Goal: Task Accomplishment & Management: Manage account settings

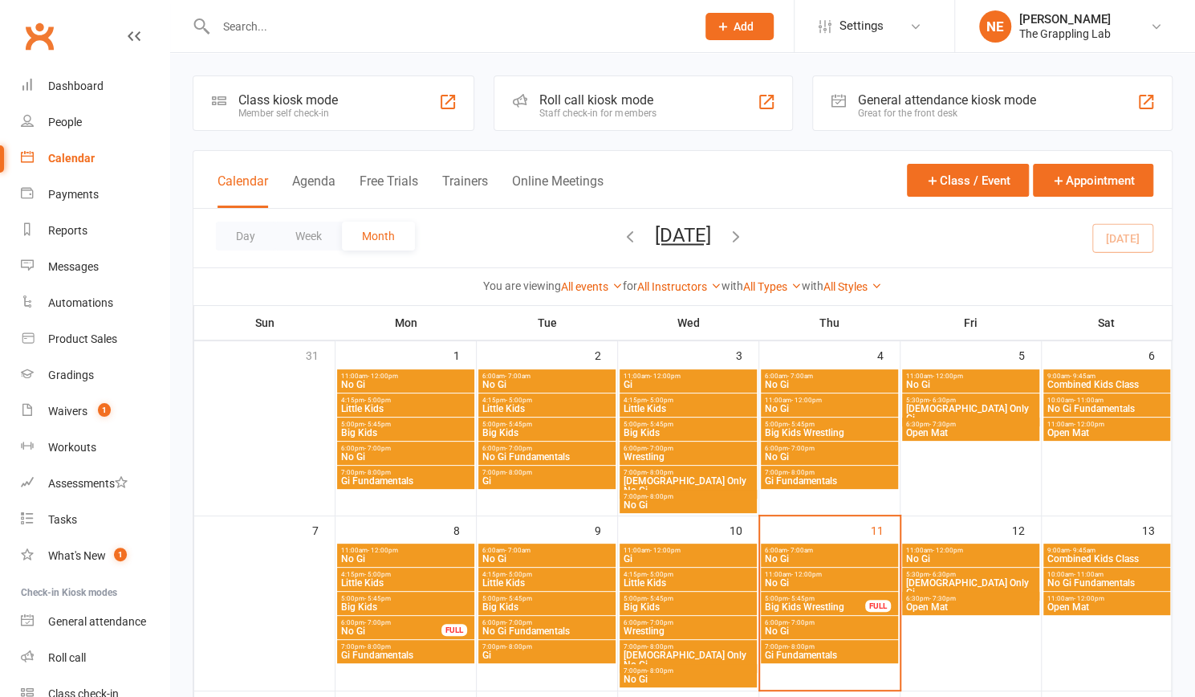
click at [794, 602] on span "Big Kids Wrestling" at bounding box center [815, 607] width 102 height 10
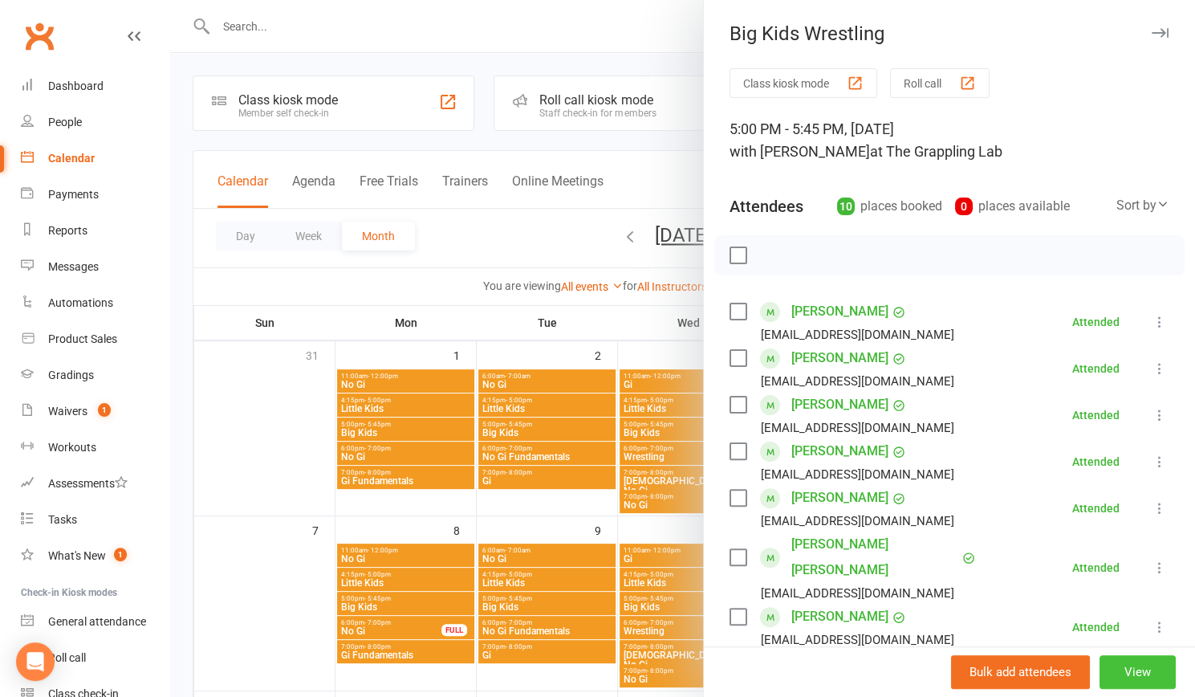
click at [1104, 664] on button "View" at bounding box center [1137, 672] width 76 height 34
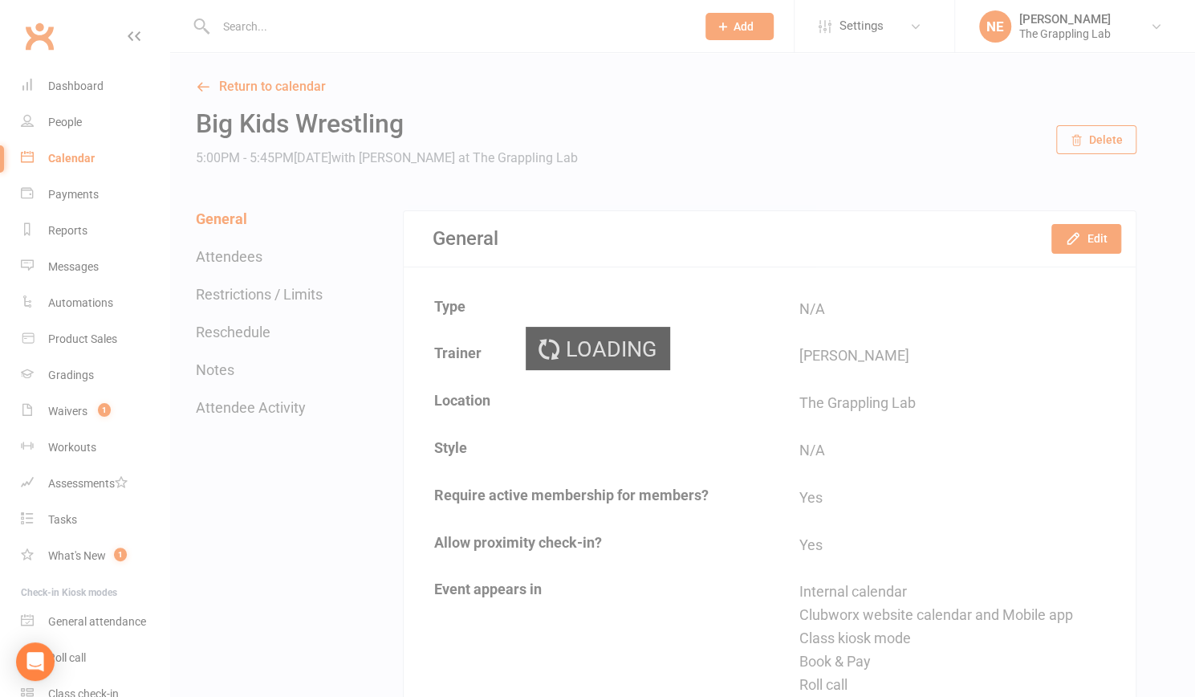
click at [1103, 238] on div "Loading" at bounding box center [597, 348] width 1195 height 697
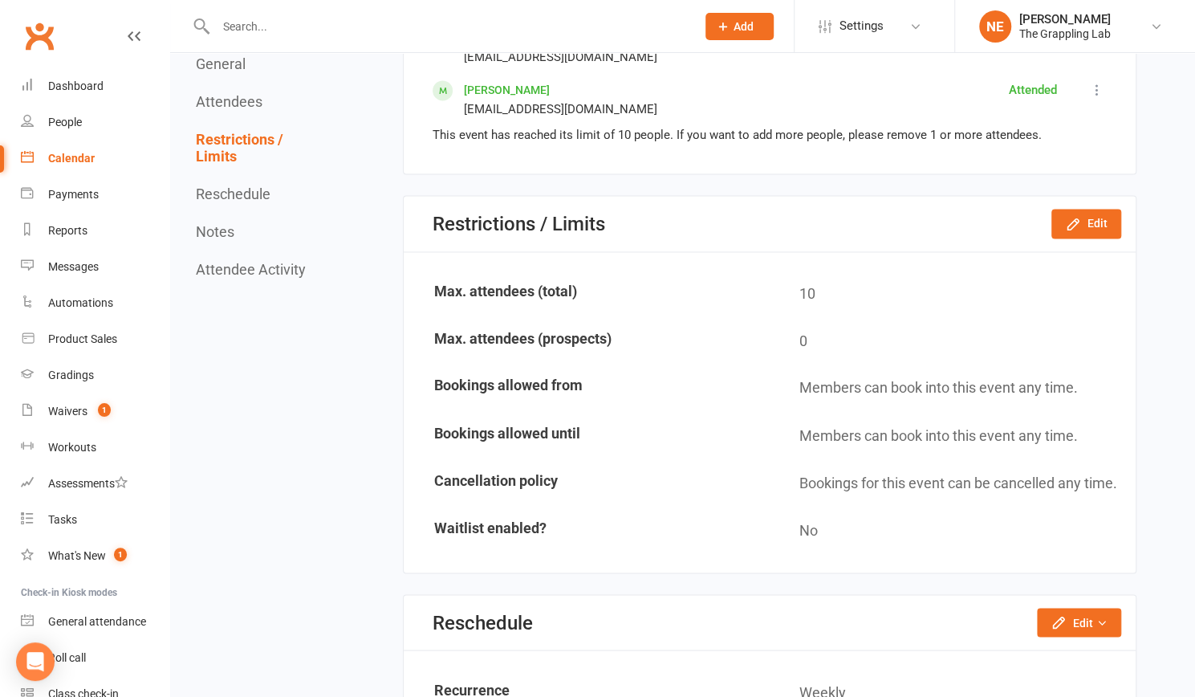
scroll to position [1378, 0]
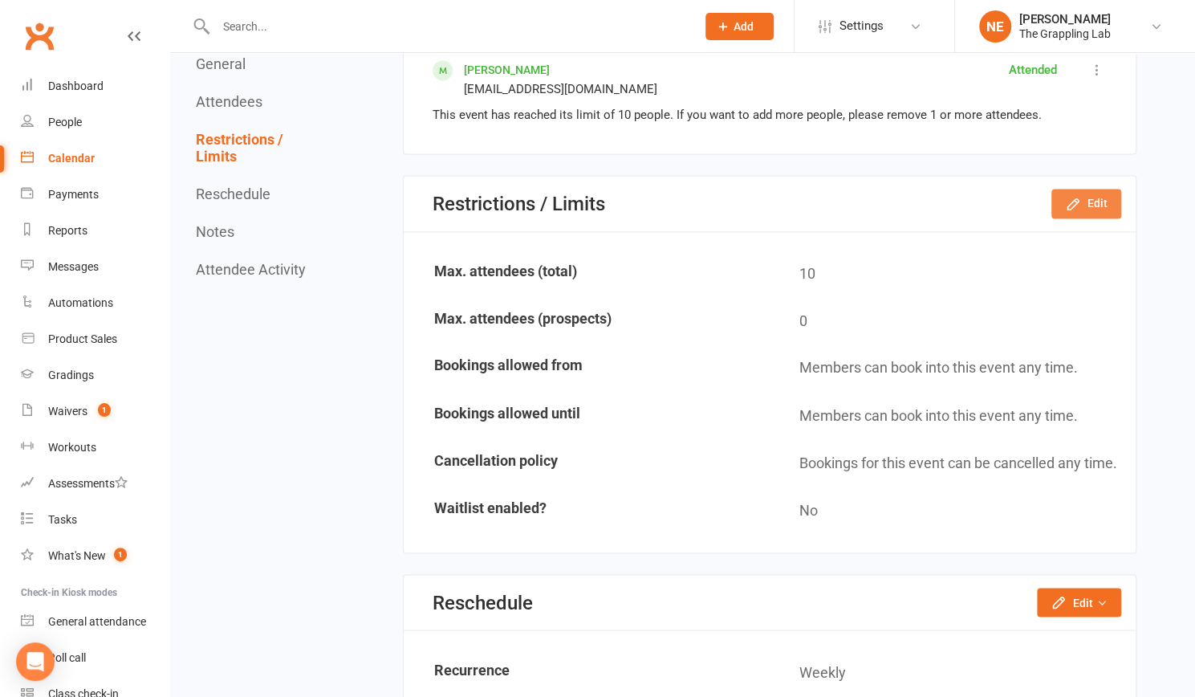
click at [1072, 200] on icon "button" at bounding box center [1073, 204] width 16 height 16
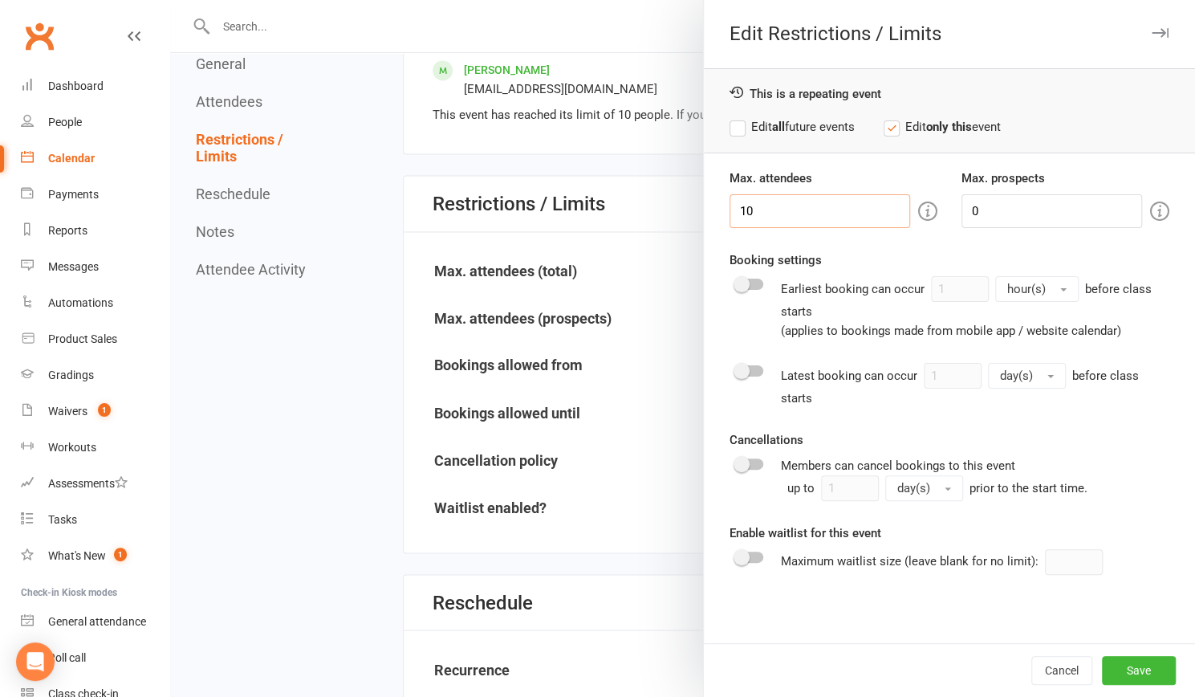
drag, startPoint x: 754, startPoint y: 213, endPoint x: 672, endPoint y: 206, distance: 82.1
click at [672, 0] on div "Edit Restrictions / Limits This is a repeating event Edit all future events Edi…" at bounding box center [682, 0] width 1025 height 0
type input "50"
click at [1126, 665] on button "Save" at bounding box center [1139, 670] width 74 height 29
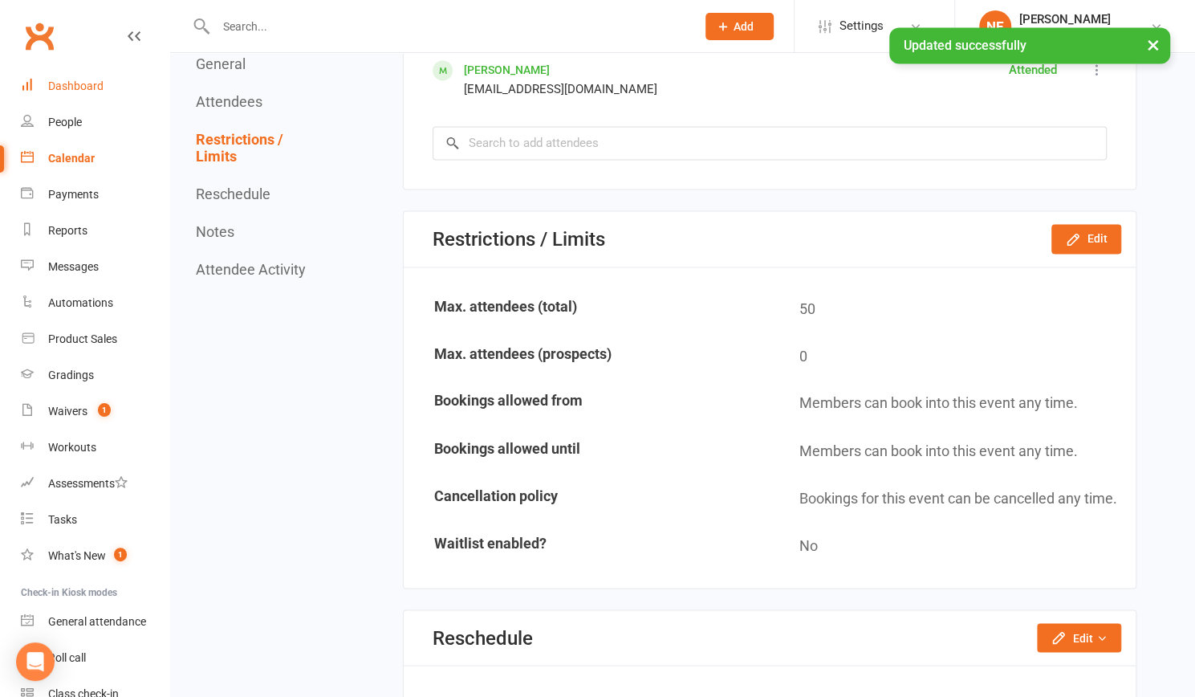
click at [91, 84] on div "Dashboard" at bounding box center [75, 85] width 55 height 13
